Goal: Task Accomplishment & Management: Manage account settings

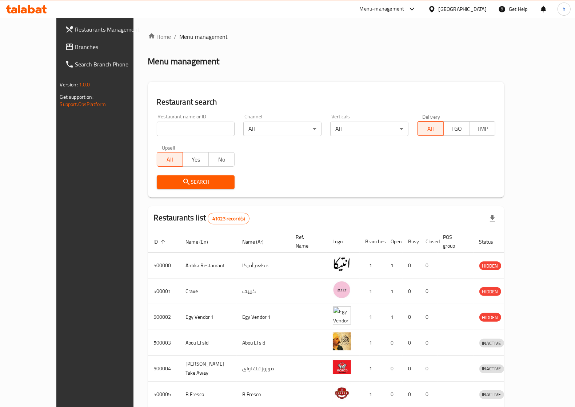
click at [482, 14] on div "[GEOGRAPHIC_DATA]" at bounding box center [457, 8] width 70 height 17
click at [477, 13] on div "[GEOGRAPHIC_DATA]" at bounding box center [462, 9] width 48 height 8
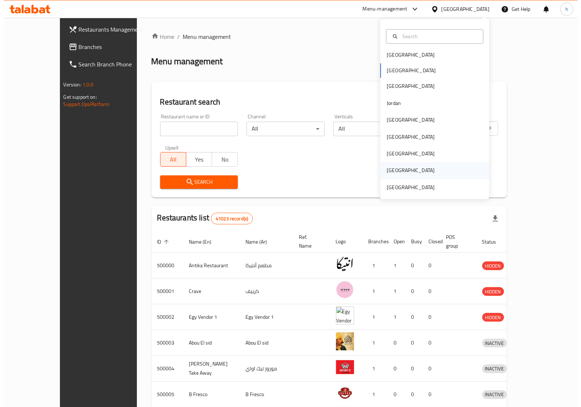
scroll to position [4, 0]
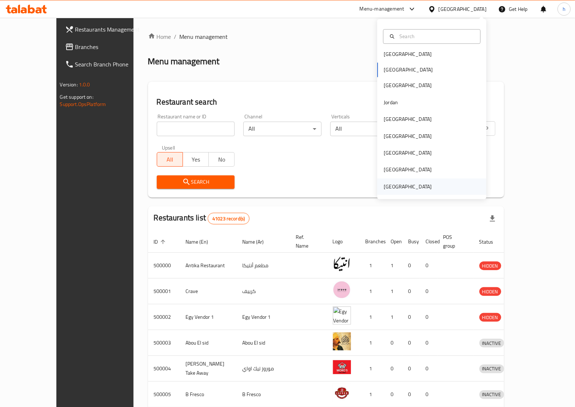
click at [410, 183] on div "[GEOGRAPHIC_DATA]" at bounding box center [407, 187] width 48 height 8
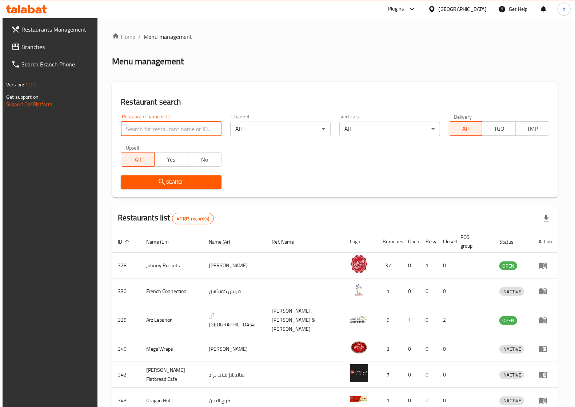
click at [165, 126] on input "search" at bounding box center [171, 129] width 100 height 15
paste input "776822"
type input "776822"
click button "Search" at bounding box center [171, 182] width 100 height 13
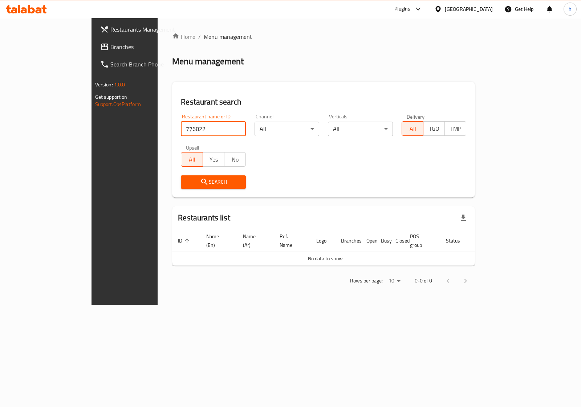
click at [110, 33] on span "Restaurants Management" at bounding box center [146, 29] width 72 height 9
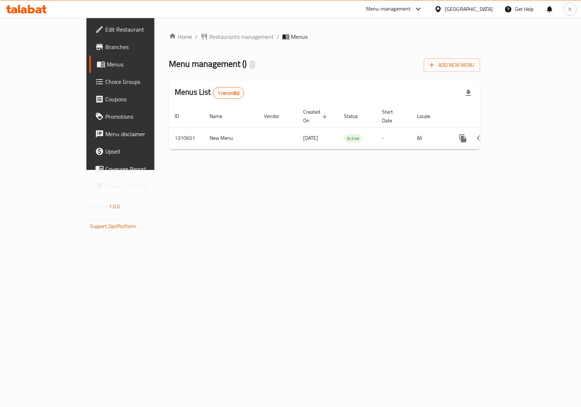
click at [105, 47] on span "Branches" at bounding box center [141, 47] width 72 height 9
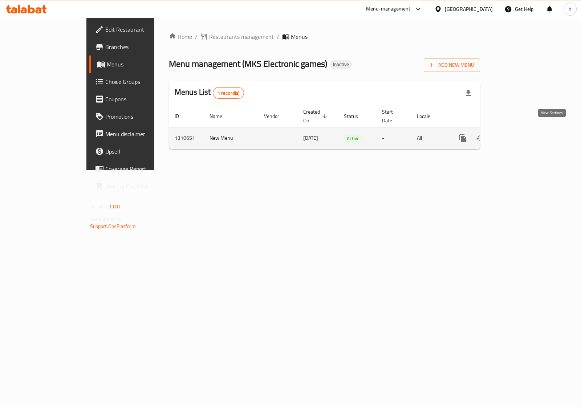
click at [524, 136] on link "enhanced table" at bounding box center [515, 138] width 17 height 17
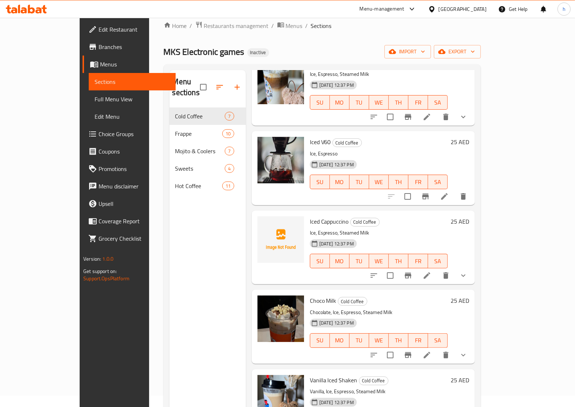
scroll to position [91, 0]
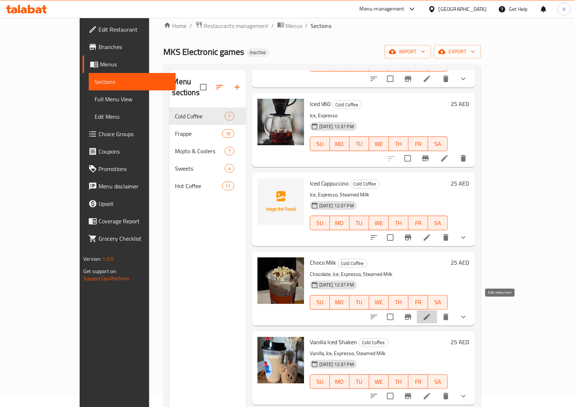
click at [430, 314] on icon at bounding box center [426, 317] width 7 height 7
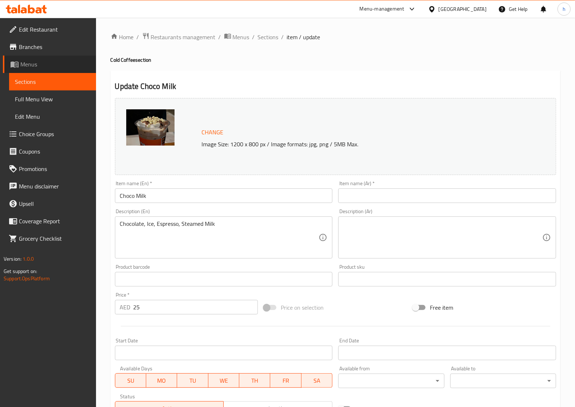
click at [54, 63] on span "Menus" at bounding box center [55, 64] width 70 height 9
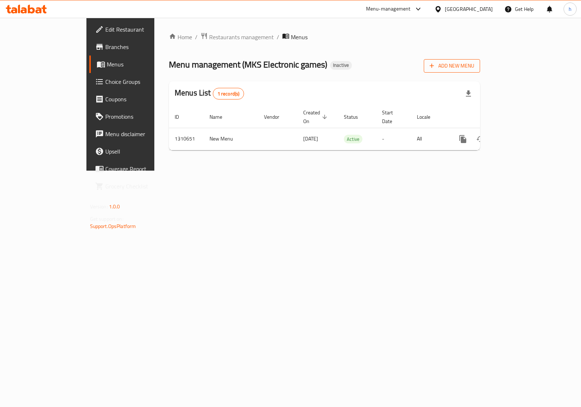
click at [475, 67] on span "Add New Menu" at bounding box center [452, 65] width 45 height 9
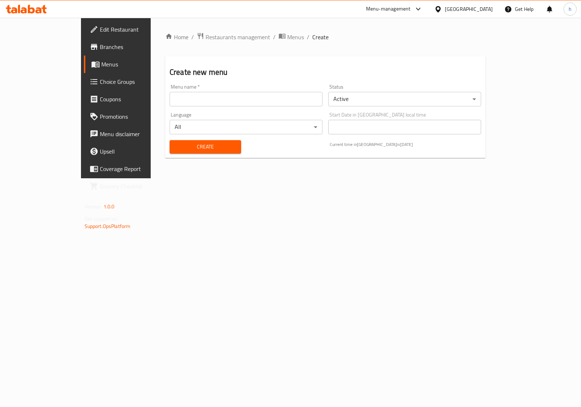
click at [253, 98] on input "text" at bounding box center [246, 99] width 153 height 15
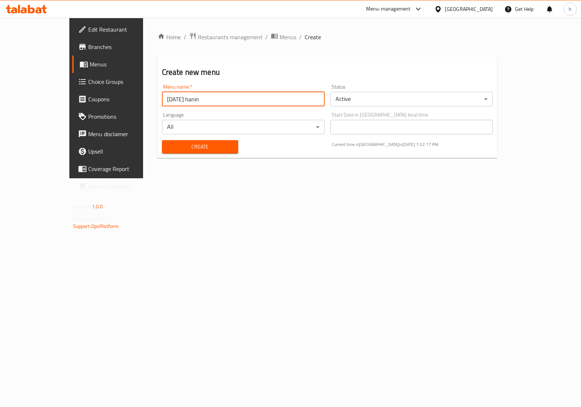
type input "9/9/2025 hanin"
click at [200, 145] on span "Create" at bounding box center [200, 146] width 65 height 9
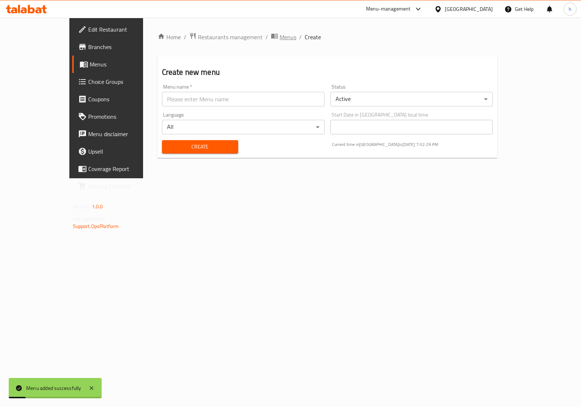
click at [280, 37] on span "Menus" at bounding box center [288, 37] width 17 height 9
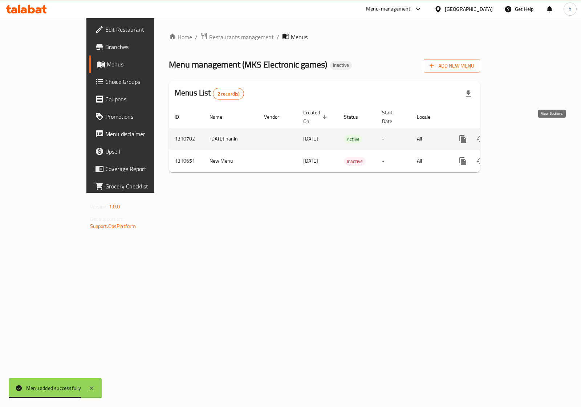
click at [520, 135] on icon "enhanced table" at bounding box center [515, 139] width 9 height 9
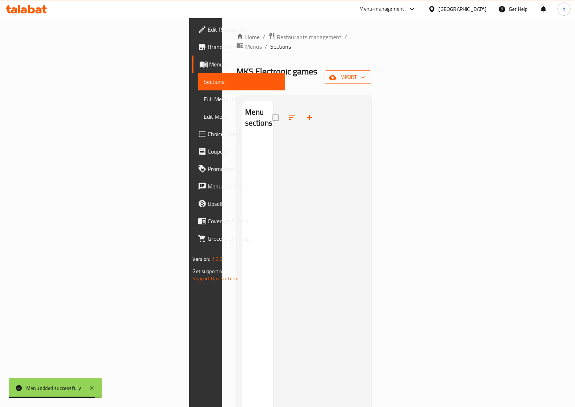
click at [365, 73] on span "import" at bounding box center [347, 77] width 35 height 9
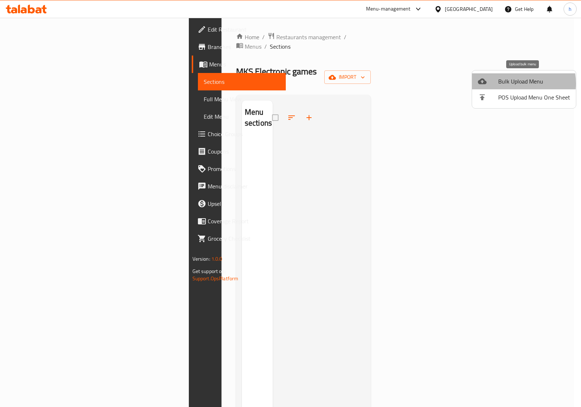
click at [509, 84] on span "Bulk Upload Menu" at bounding box center [535, 81] width 72 height 9
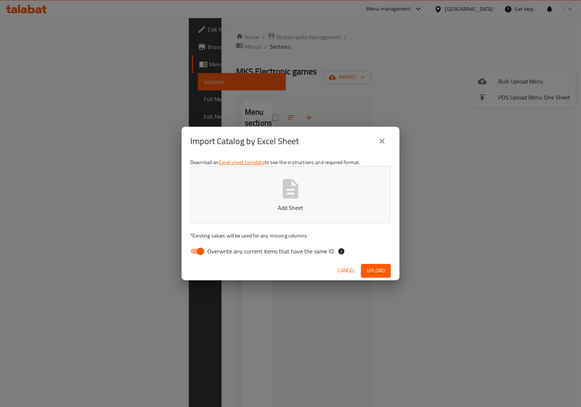
click at [193, 248] on input "Overwrite any current items that have the same ID." at bounding box center [200, 252] width 41 height 14
checkbox input "false"
click at [290, 197] on icon "button" at bounding box center [291, 188] width 16 height 19
click at [375, 273] on span "Upload" at bounding box center [376, 270] width 18 height 9
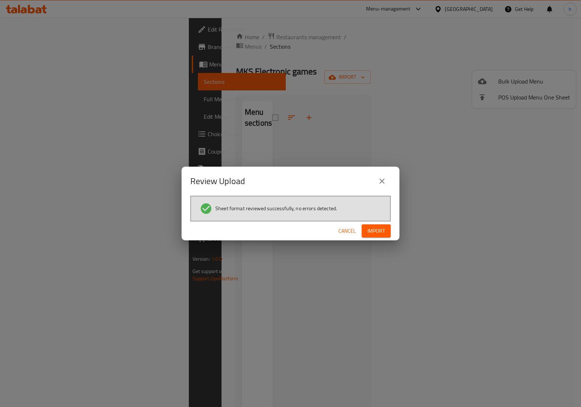
click at [377, 230] on span "Import" at bounding box center [376, 231] width 17 height 9
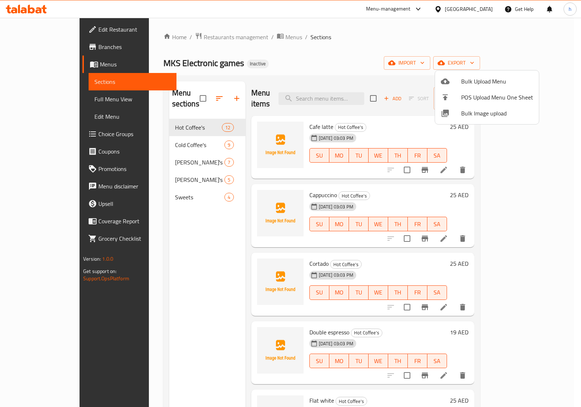
click at [191, 246] on div at bounding box center [290, 203] width 581 height 407
